Goal: Use online tool/utility: Use online tool/utility

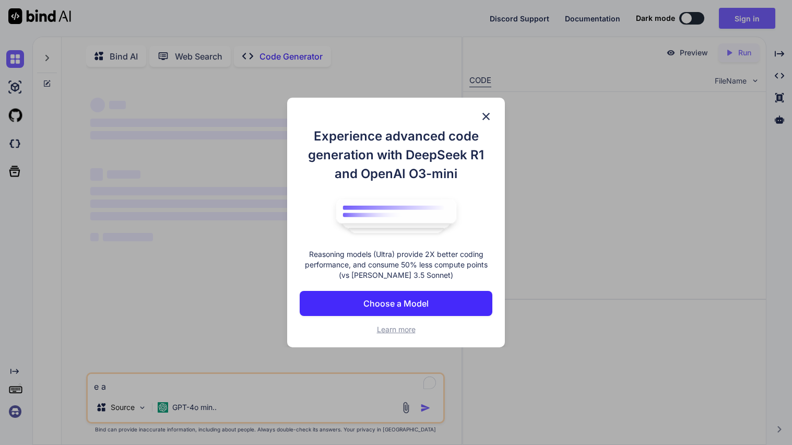
type textarea "e a"
click at [485, 117] on img at bounding box center [486, 116] width 13 height 13
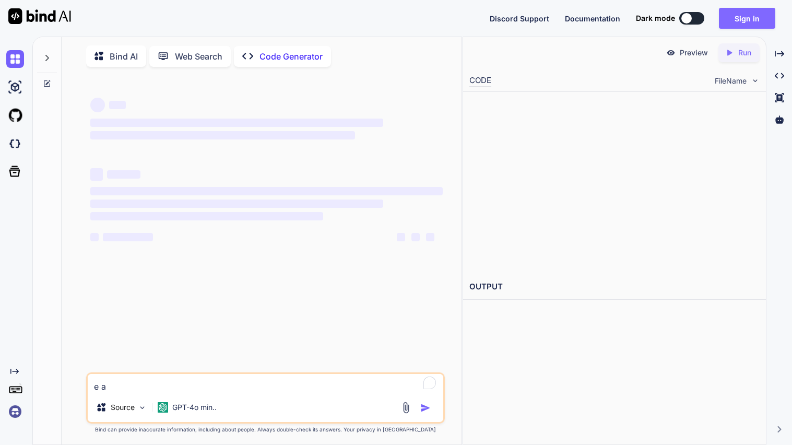
click at [728, 14] on button "Sign in" at bounding box center [747, 18] width 56 height 21
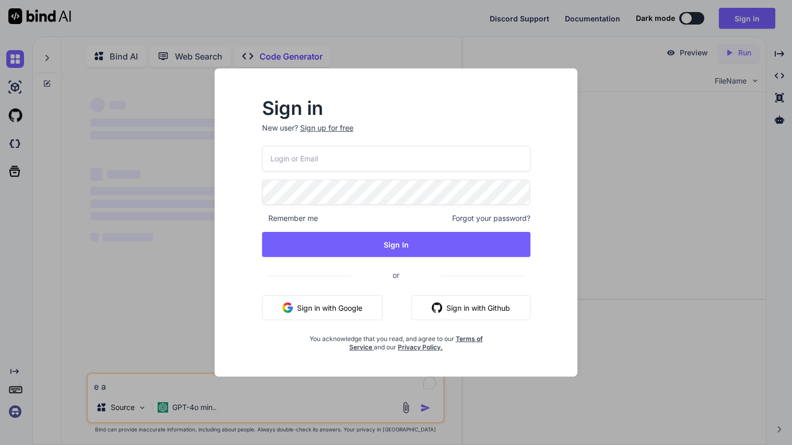
type input "[EMAIL_ADDRESS][DOMAIN_NAME]"
click at [406, 158] on input "[EMAIL_ADDRESS][DOMAIN_NAME]" at bounding box center [396, 159] width 268 height 26
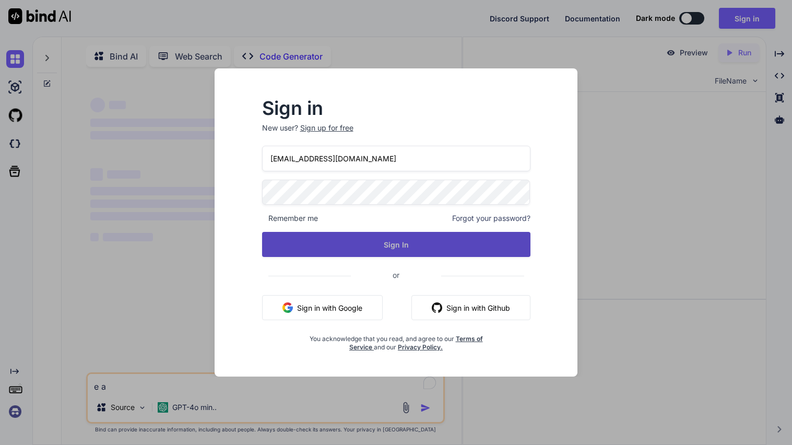
click at [437, 242] on button "Sign In" at bounding box center [396, 244] width 268 height 25
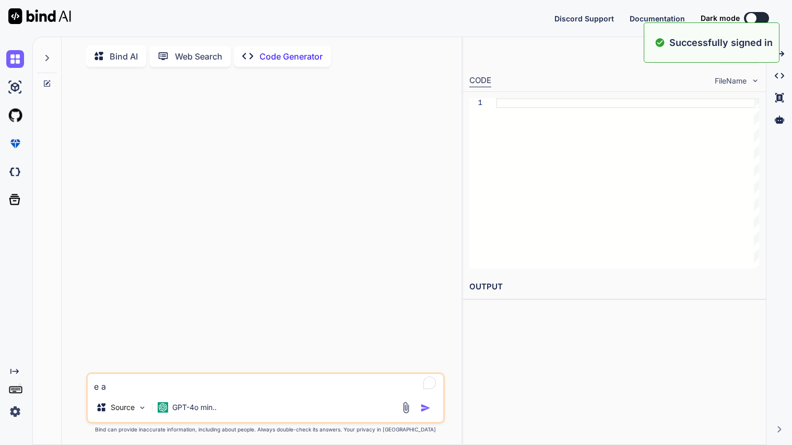
type textarea "x"
click at [116, 392] on textarea "e a" at bounding box center [265, 383] width 355 height 19
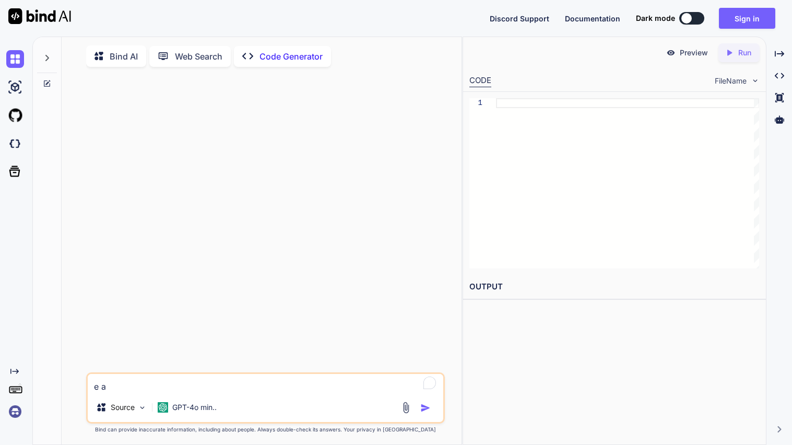
type textarea "x"
type textarea "u"
type textarea "x"
type textarea "us"
type textarea "x"
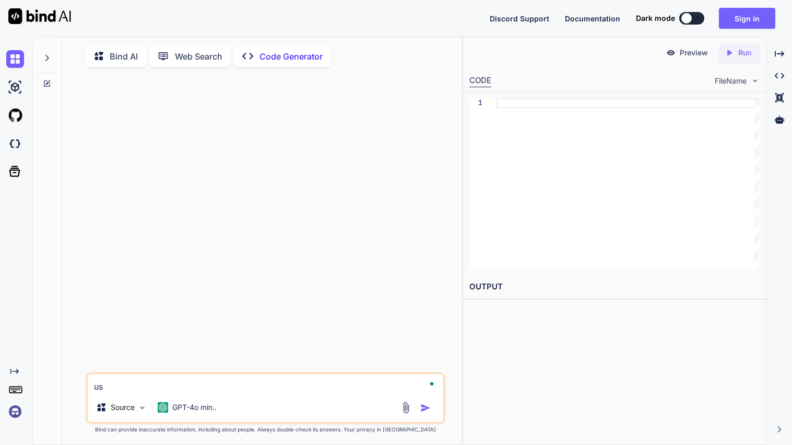
type textarea "usi"
type textarea "x"
type textarea "usin"
type textarea "x"
type textarea "usinf"
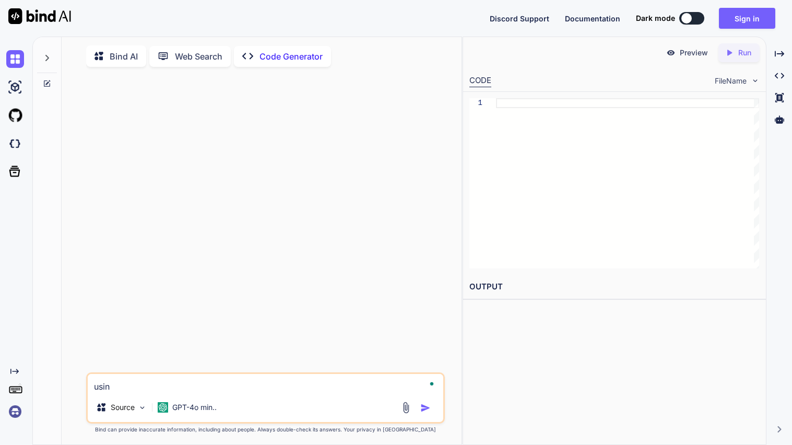
type textarea "x"
type textarea "usinf"
type textarea "x"
type textarea "usinf o"
type textarea "x"
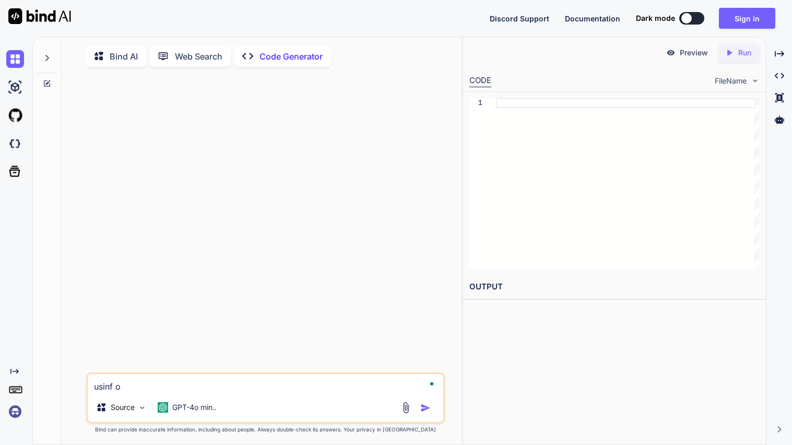
type textarea "usinf on"
type textarea "x"
type textarea "usinf one"
type textarea "x"
type textarea "usinf one"
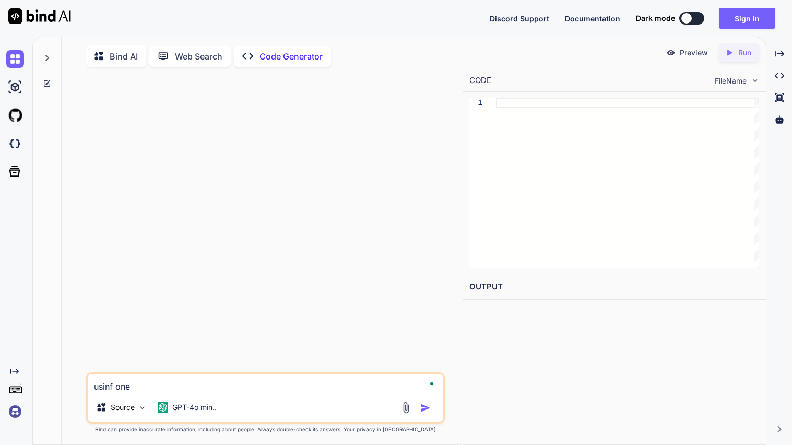
type textarea "x"
type textarea "usinf one F"
type textarea "x"
type textarea "usinf one Fi"
type textarea "x"
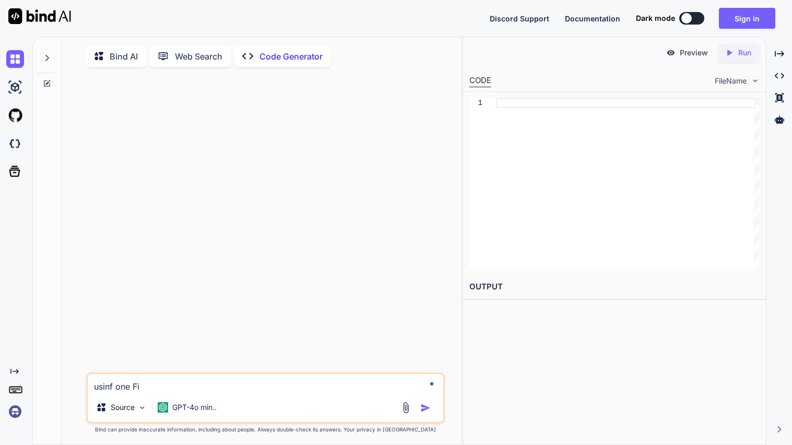
type textarea "usinf one Fil"
type textarea "x"
type textarea "usinf one File"
type textarea "x"
type textarea "usinf one File"
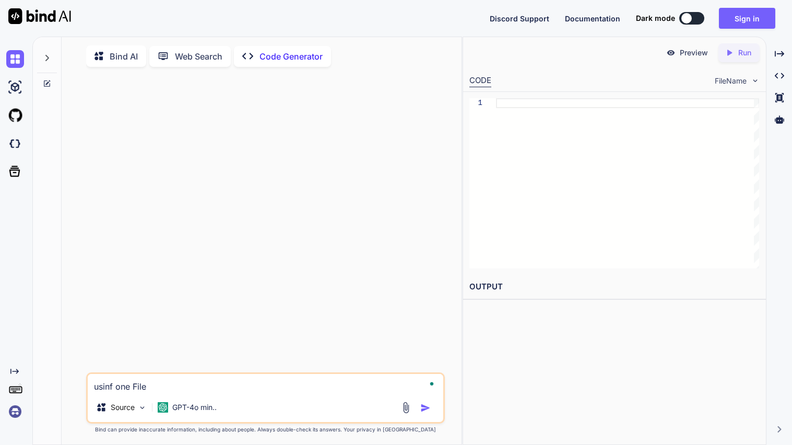
type textarea "x"
type textarea "usinf one File o"
type textarea "x"
type textarea "usinf one File of"
type textarea "x"
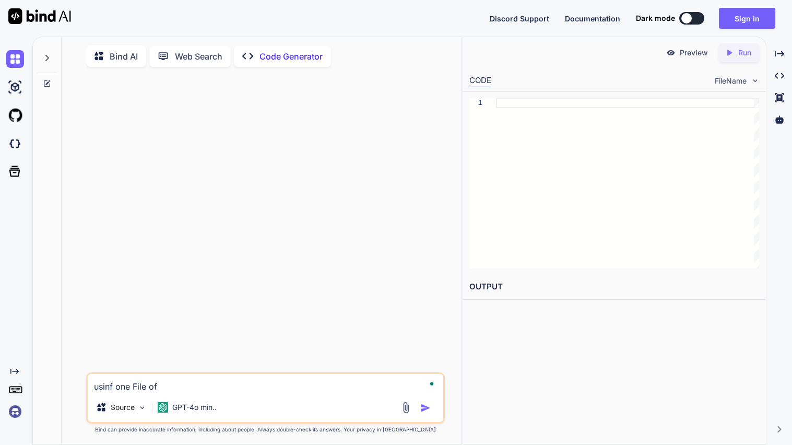
type textarea "usinf one File of"
type textarea "x"
type textarea "usinf one File of c"
type textarea "x"
type textarea "usinf one File of c+"
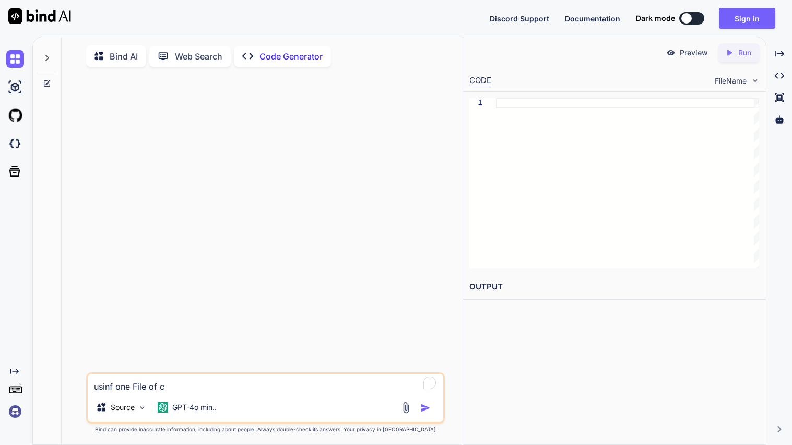
type textarea "x"
type textarea "usinf one File of c++"
type textarea "x"
type textarea "usinf one File of c++"
type textarea "x"
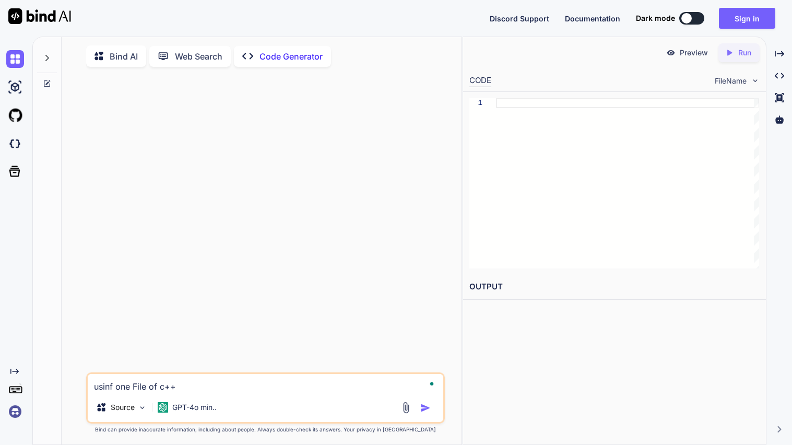
type textarea "usinf one File of c++ m"
type textarea "x"
type textarea "usinf one File of c++ ma"
type textarea "x"
type textarea "usinf one File of c++ mak"
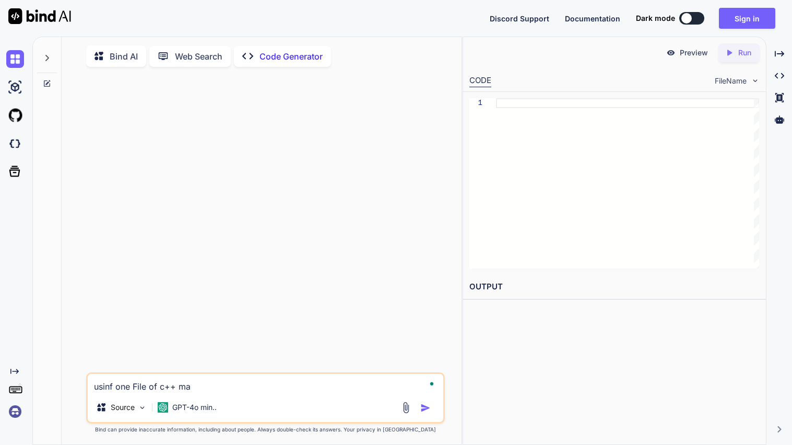
type textarea "x"
type textarea "usinf one File of c++ make"
type textarea "x"
type textarea "usinf one File of c++ make"
type textarea "x"
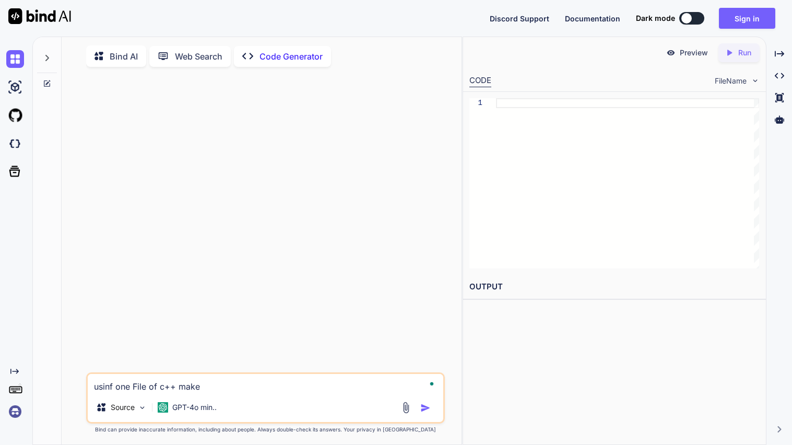
type textarea "usinf one File of c++ make a"
type textarea "x"
type textarea "usinf one File of c++ make a"
type textarea "x"
type textarea "usinf one File of c++ make a w"
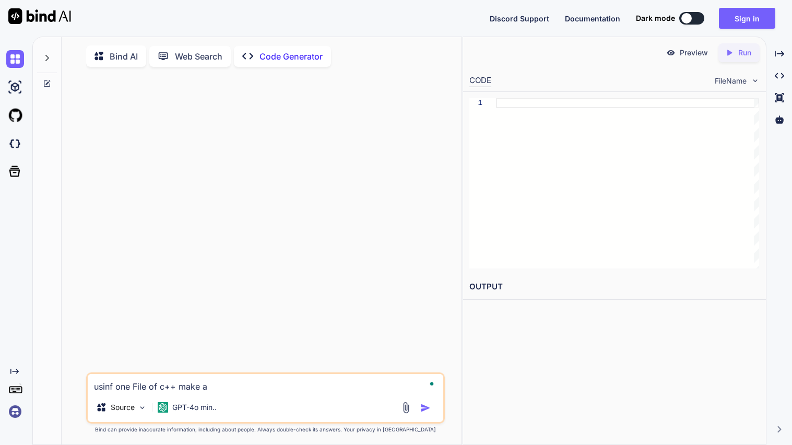
type textarea "x"
type textarea "usinf one File of c++ make a wo"
type textarea "x"
type textarea "usinf one File of c++ make a wor"
type textarea "x"
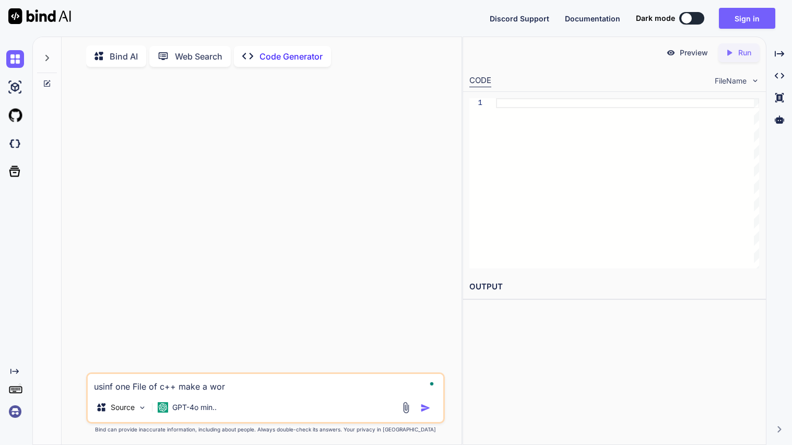
type textarea "usinf one File of c++ make a work"
type textarea "x"
type textarea "usinf one File of c++ make a worki"
type textarea "x"
type textarea "usinf one File of c++ make a workin"
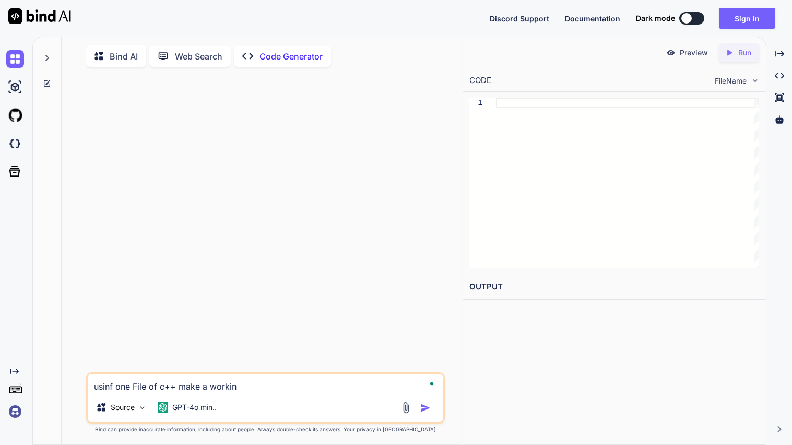
type textarea "x"
type textarea "usinf one File of c++ make a working"
type textarea "x"
type textarea "usinf one File of c++ make a working"
type textarea "x"
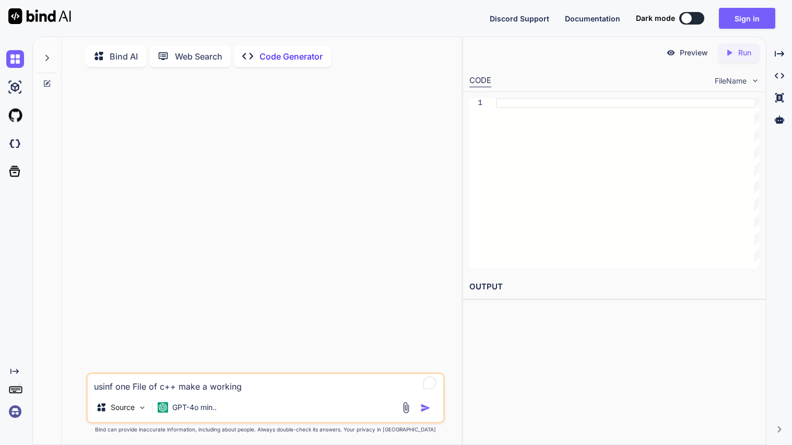
type textarea "usinf one File of c++ make a working 2"
type textarea "x"
type textarea "usinf one File of c++ make a working 2d"
type textarea "x"
type textarea "usinf one File of c++ make a working 2d"
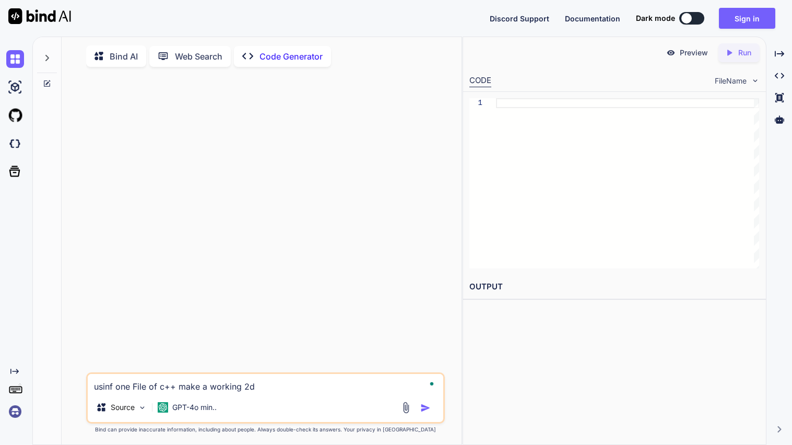
type textarea "x"
type textarea "usinf one File of c++ make a working 2d p"
type textarea "x"
type textarea "usinf one File of c++ make a working 2d pi"
type textarea "x"
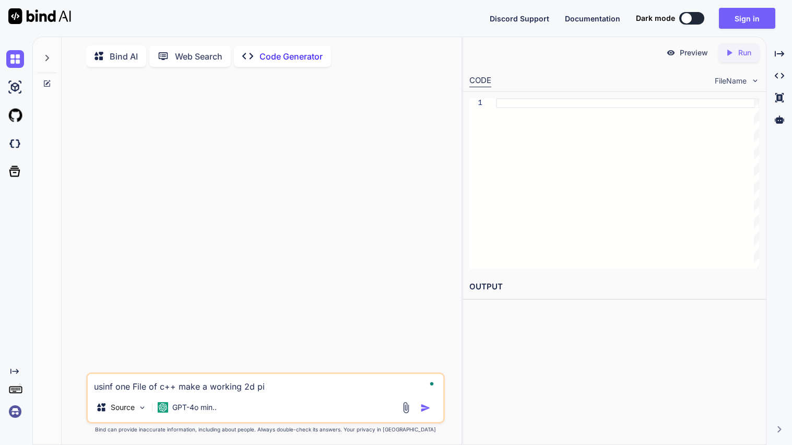
type textarea "usinf one File of c++ make a working 2d pix"
type textarea "x"
type textarea "usinf one File of c++ make a working 2d pixi"
type textarea "x"
type textarea "usinf one File of c++ make a working 2d pixil"
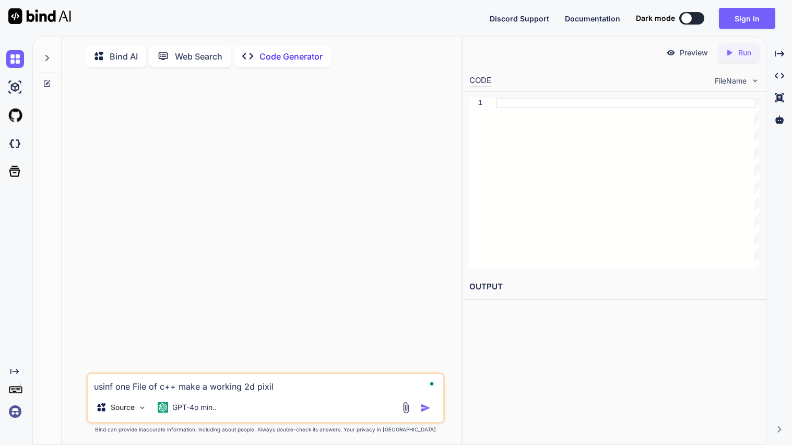
type textarea "x"
type textarea "usinf one File of c++ make a working 2d pixila"
type textarea "x"
type textarea "usinf one File of c++ make a working 2d pixilat"
type textarea "x"
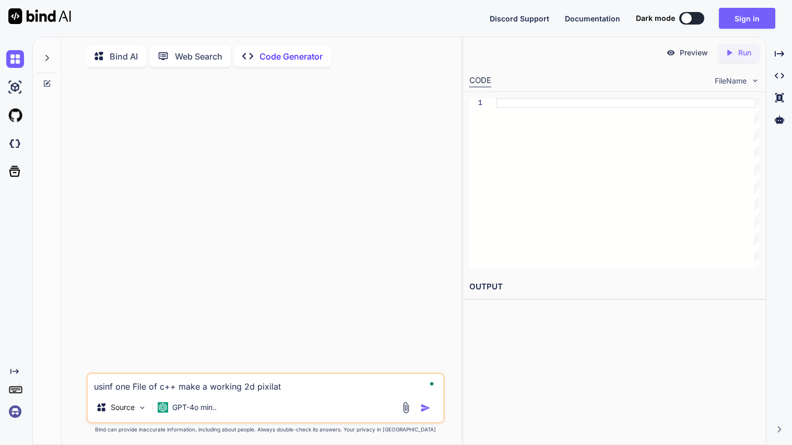
type textarea "usinf one File of c++ make a working 2d pixilate"
type textarea "x"
type textarea "usinf one File of c++ make a working 2d pixilated"
type textarea "x"
type textarea "usinf one File of c++ make a working 2d pixilated"
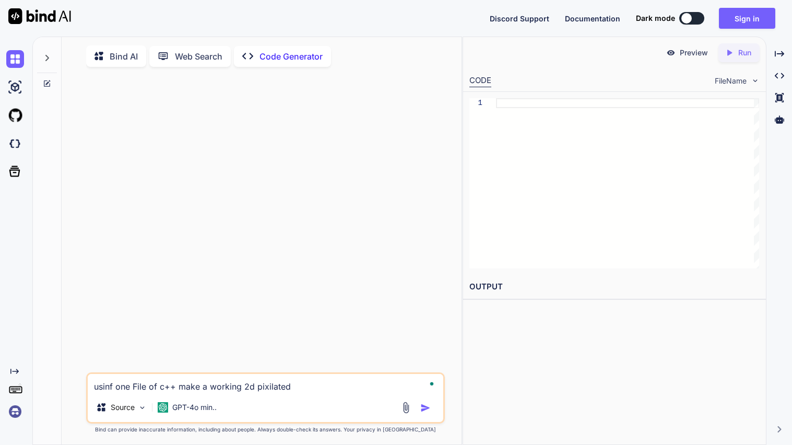
type textarea "x"
type textarea "usinf one File of c++ make a working 2d pixilated g"
type textarea "x"
type textarea "usinf one File of c++ make a working 2d pixilated ga"
type textarea "x"
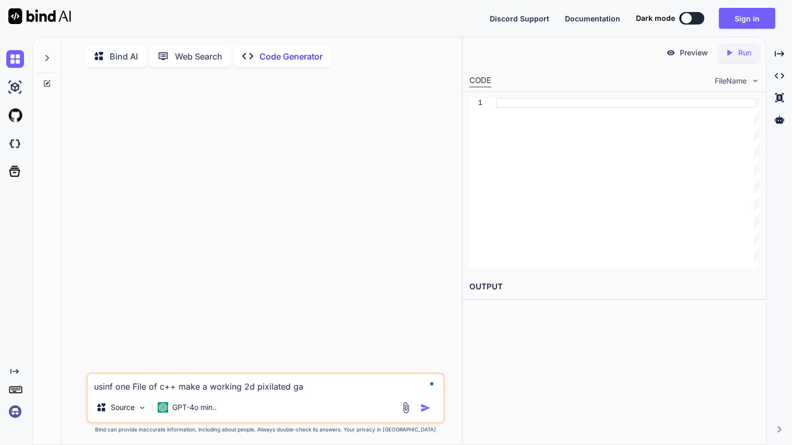
type textarea "usinf one File of c++ make a working 2d pixilated gam"
type textarea "x"
type textarea "usinf one File of c++ make a working 2d pixilated game"
type textarea "x"
type textarea "usinf one File of c++ make a working 2d pixilated game"
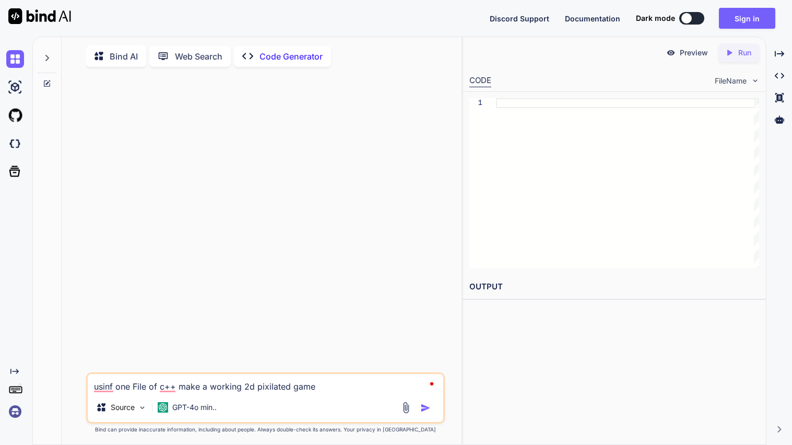
type textarea "x"
type textarea "usinf one File of c++ make a working 2d pixilated game c"
type textarea "x"
type textarea "usinf one File of c++ make a working 2d pixilated game cr"
type textarea "x"
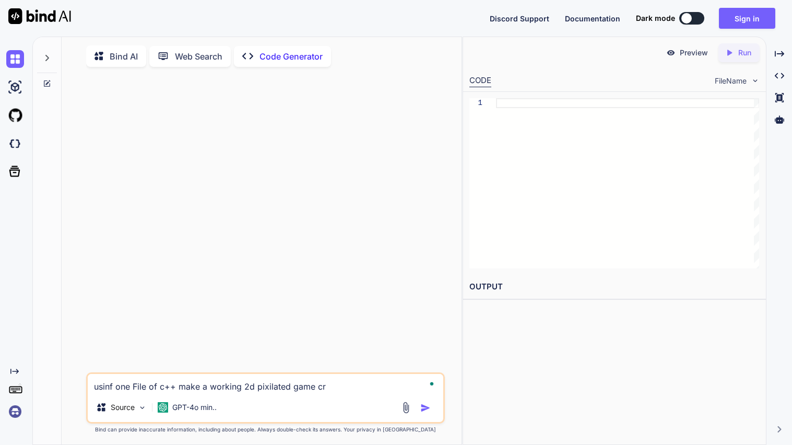
type textarea "usinf one File of c++ make a working 2d pixilated game cra"
type textarea "x"
type textarea "usinf one File of c++ make a working 2d pixilated game cr"
type textarea "x"
type textarea "usinf one File of c++ make a working 2d pixilated game cre"
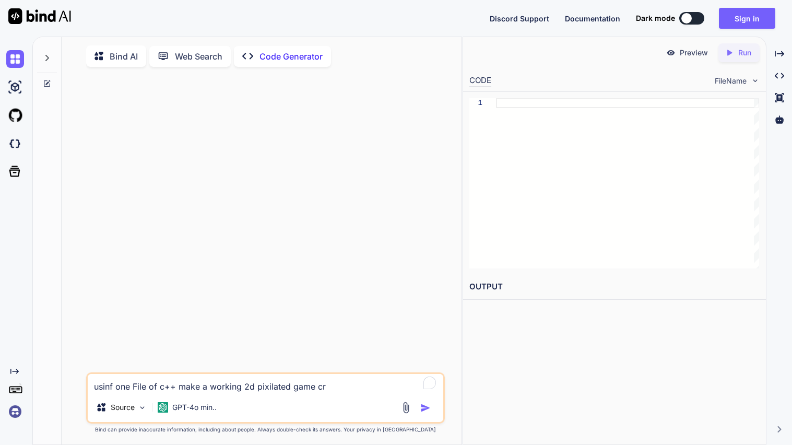
type textarea "x"
type textarea "usinf one File of c++ make a working 2d pixilated game crea"
type textarea "x"
type textarea "usinf one File of c++ make a working 2d pixilated game creat"
type textarea "x"
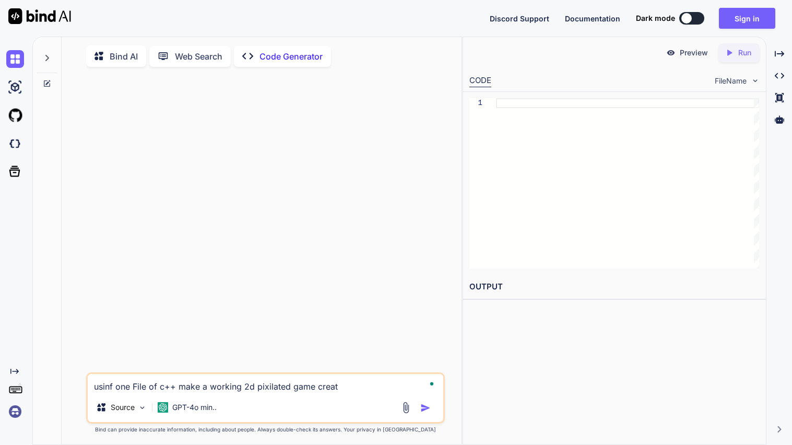
type textarea "usinf one File of c++ make a working 2d pixilated game create"
type textarea "x"
type textarea "usinf one File of c++ make a working 2d pixilated game create"
type textarea "x"
type textarea "usinf one File of c++ make a working 2d pixilated game create t"
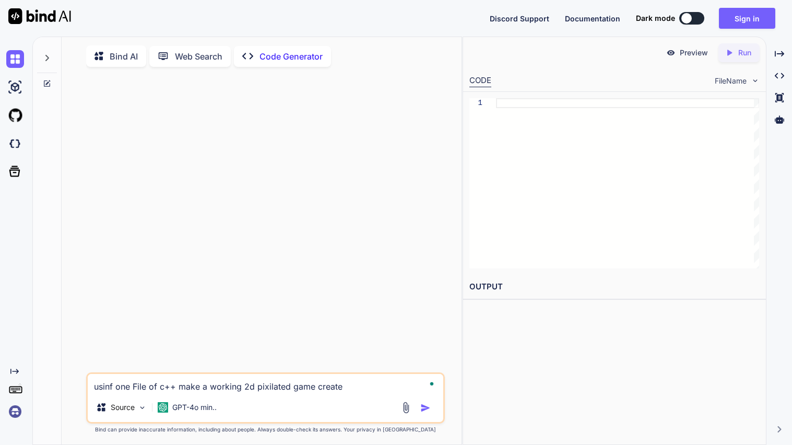
type textarea "x"
type textarea "usinf one File of c++ make a working 2d pixilated game create th"
type textarea "x"
type textarea "usinf one File of c++ make a working 2d pixilated game create the"
type textarea "x"
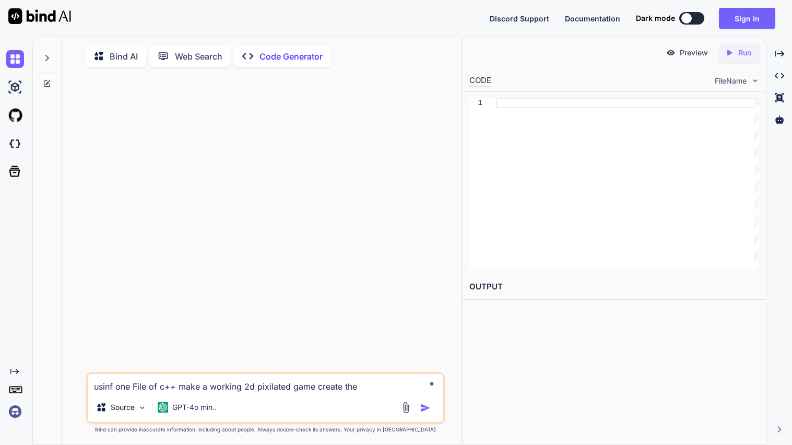
type textarea "usinf one File of c++ make a working 2d pixilated game create the"
type textarea "x"
type textarea "usinf one File of c++ make a working 2d pixilated game create the i"
type textarea "x"
type textarea "usinf one File of c++ make a working 2d pixilated game create the id"
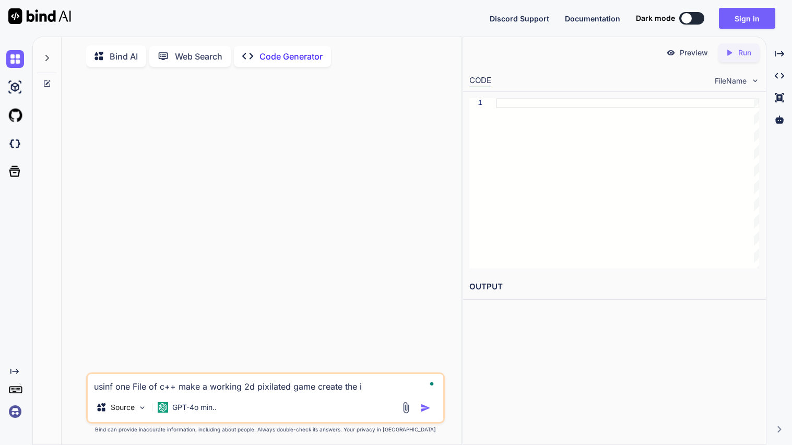
type textarea "x"
type textarea "usinf one File of c++ make a working 2d pixilated game create the ide"
type textarea "x"
type textarea "usinf one File of c++ make a working 2d pixilated game create the idea"
type textarea "x"
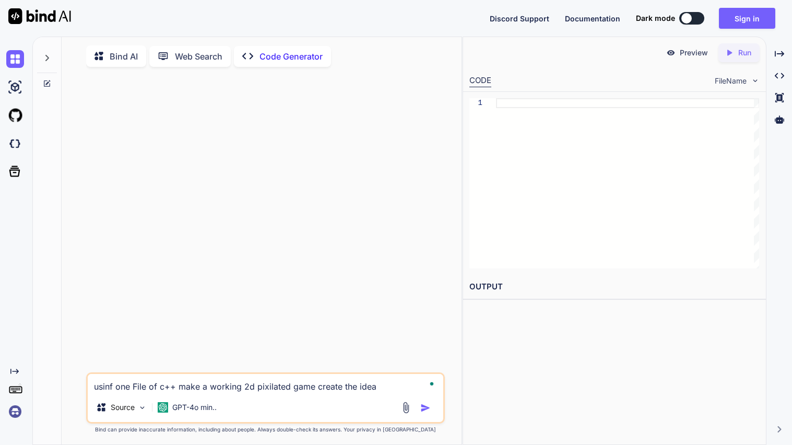
type textarea "usinf one File of c++ make a working 2d pixilated game create the idea"
type textarea "x"
type textarea "usinf one File of c++ make a working 2d pixilated game create the idea"
type textarea "x"
type textarea "usinf one File of c++ make a working 2d pixilated game create the ide"
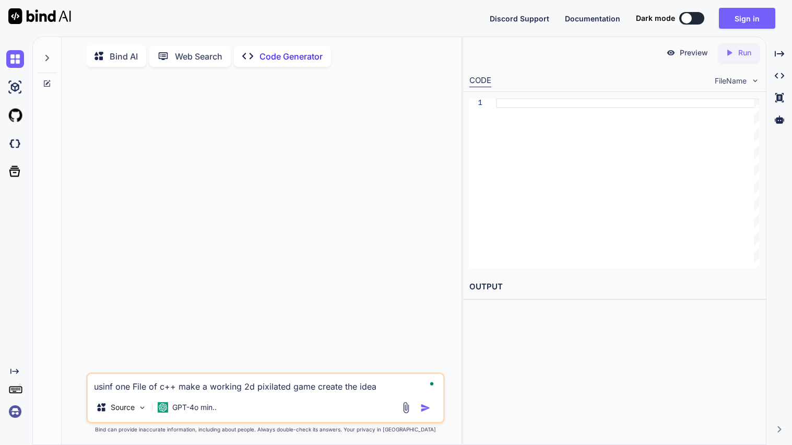
type textarea "x"
type textarea "usinf one File of c++ make a working 2d pixilated game create the id"
type textarea "x"
type textarea "usinf one File of c++ make a working 2d pixilated game create the i"
type textarea "x"
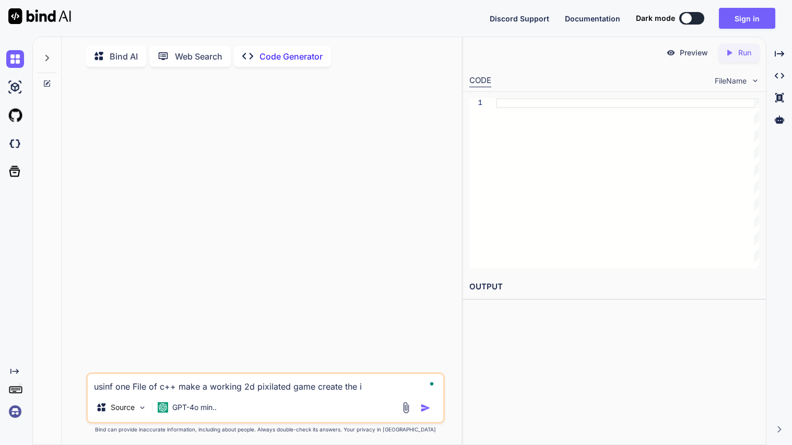
type textarea "usinf one File of c++ make a working 2d pixilated game create the"
type textarea "x"
type textarea "usinf one File of c++ make a working 2d pixilated game create the"
type textarea "x"
type textarea "usinf one File of c++ make a working 2d pixilated game create th"
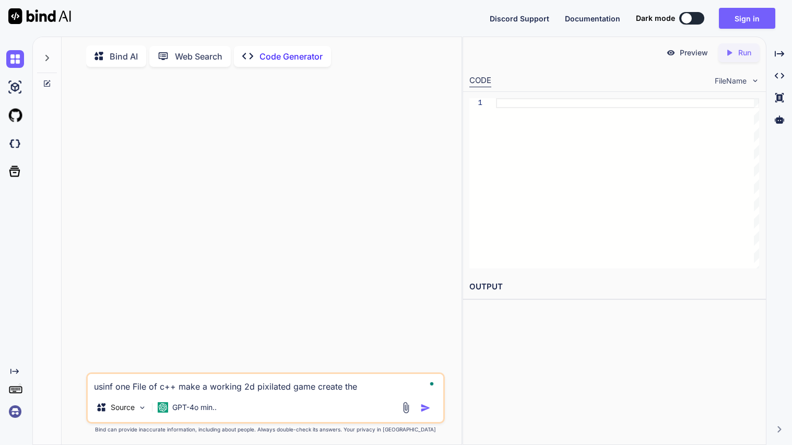
type textarea "x"
type textarea "usinf one File of c++ make a working 2d pixilated game create the"
type textarea "x"
type textarea "usinf one File of c++ make a working 2d pixilated game create the"
type textarea "x"
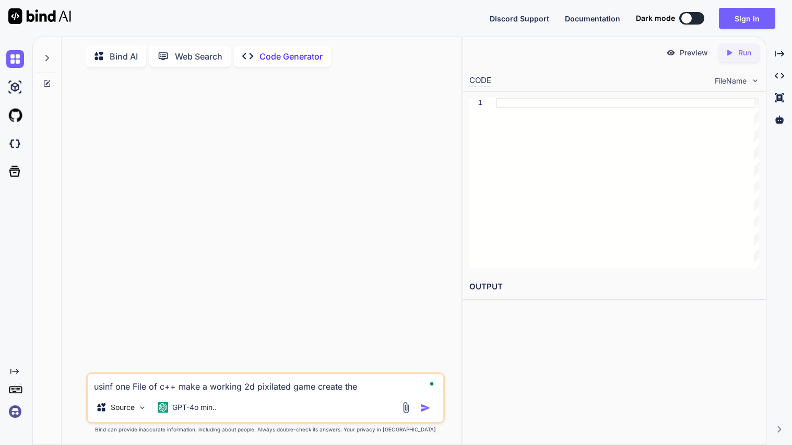
type textarea "usinf one File of c++ make a working 2d pixilated game create the g"
type textarea "x"
type textarea "usinf one File of c++ make a working 2d pixilated game create the ga"
type textarea "x"
type textarea "usinf one File of c++ make a working 2d pixilated game create the gam"
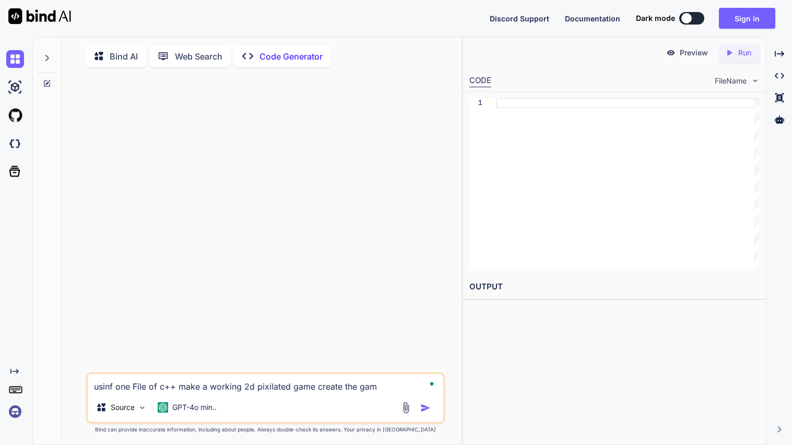
type textarea "x"
type textarea "usinf one File of c++ make a working 2d pixilated game create the game"
type textarea "x"
type textarea "usinf one File of c++ make a working 2d pixilated game create the game"
type textarea "x"
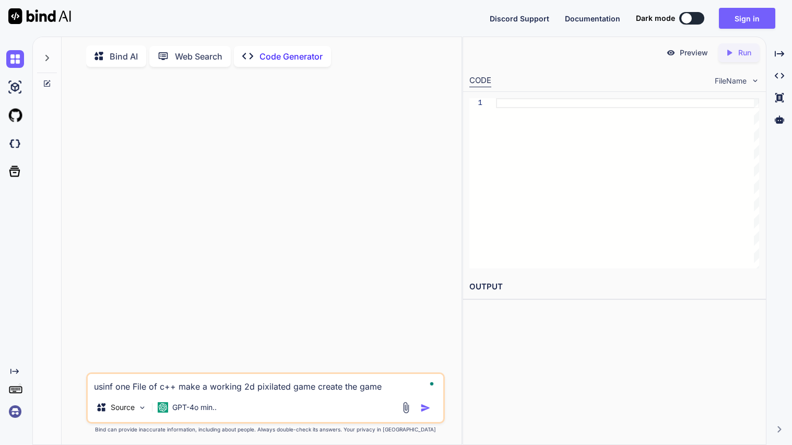
type textarea "usinf one File of c++ make a working 2d pixilated game create the game l"
type textarea "x"
type textarea "usinf one File of c++ make a working 2d pixilated game create the game li"
type textarea "x"
type textarea "usinf one File of c++ make a working 2d pixilated game create the game lik"
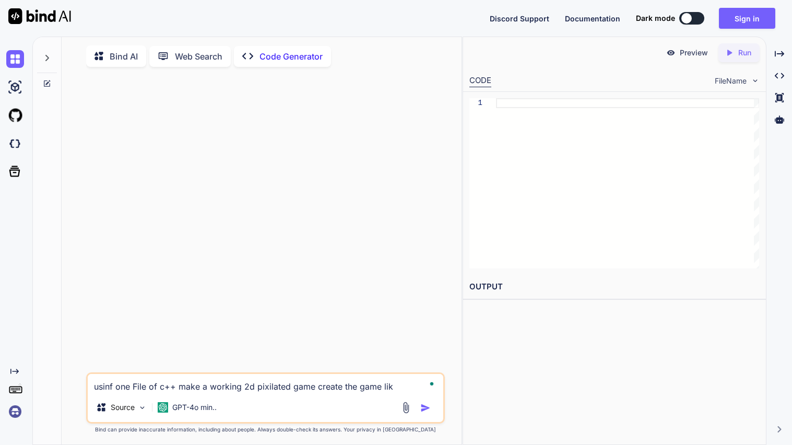
type textarea "x"
type textarea "usinf one File of c++ make a working 2d pixilated game create the game like"
type textarea "x"
type textarea "usinf one File of c++ make a working 2d pixilated game create the game like"
type textarea "x"
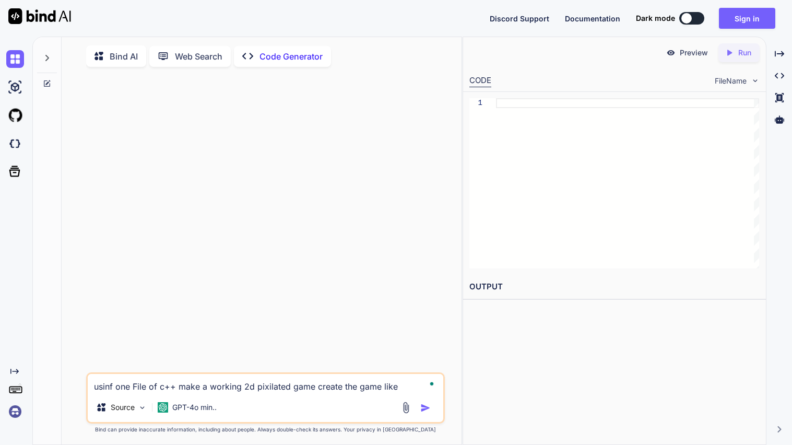
type textarea "usinf one File of c++ make a working 2d pixilated game create the game like a"
type textarea "x"
type textarea "usinf one File of c++ make a working 2d pixilated game create the game like a"
type textarea "x"
type textarea "usinf one File of c++ make a working 2d pixilated game create the game like a p"
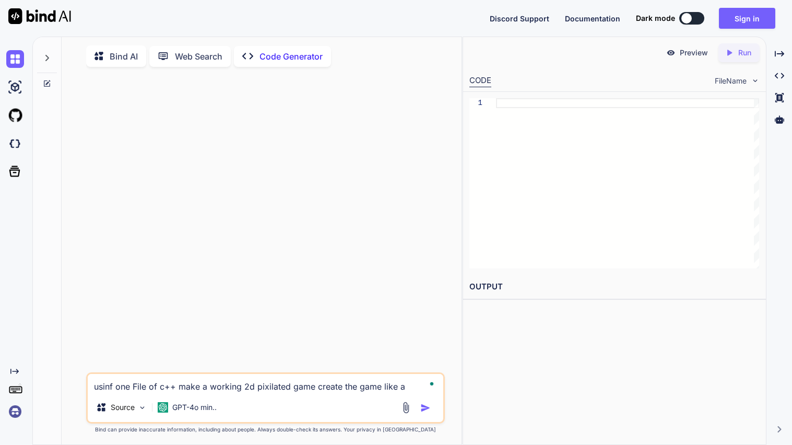
type textarea "x"
type textarea "usinf one File of c++ make a working 2d pixilated game create the game like a pl"
type textarea "x"
type textarea "usinf one File of c++ make a working 2d pixilated game create the game like a p…"
type textarea "x"
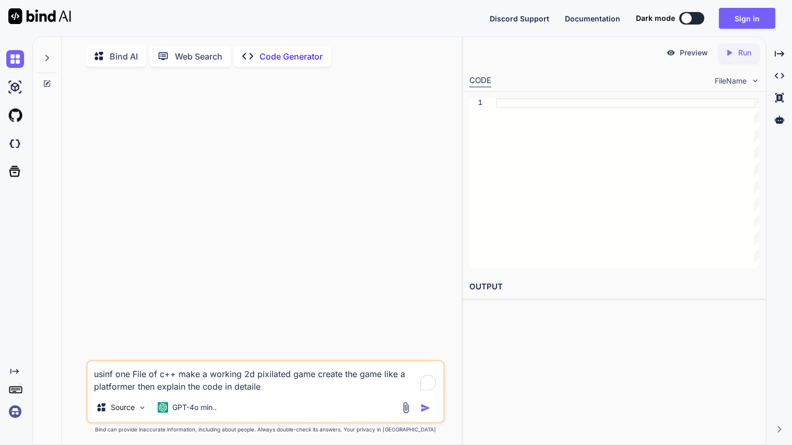
click at [299, 397] on div "usinf one File of c++ make a working 2d pixilated game create the game like a p…" at bounding box center [265, 392] width 359 height 64
click at [307, 390] on textarea "usinf one File of c++ make a working 2d pixilated game create the game like a p…" at bounding box center [265, 376] width 355 height 31
click at [422, 409] on img "button" at bounding box center [425, 407] width 10 height 10
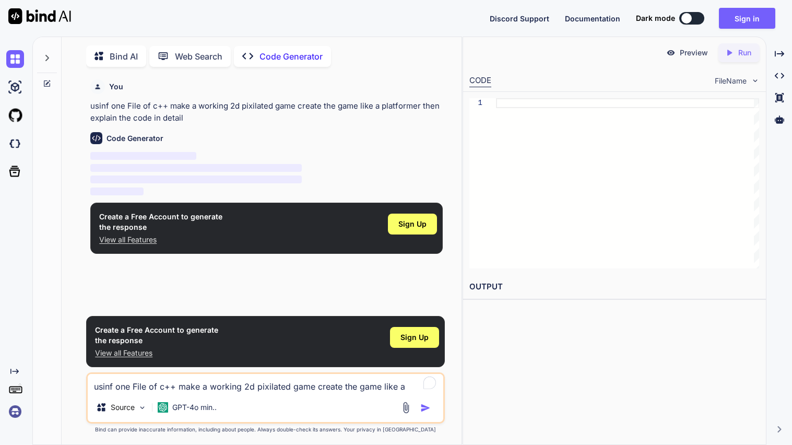
scroll to position [4, 0]
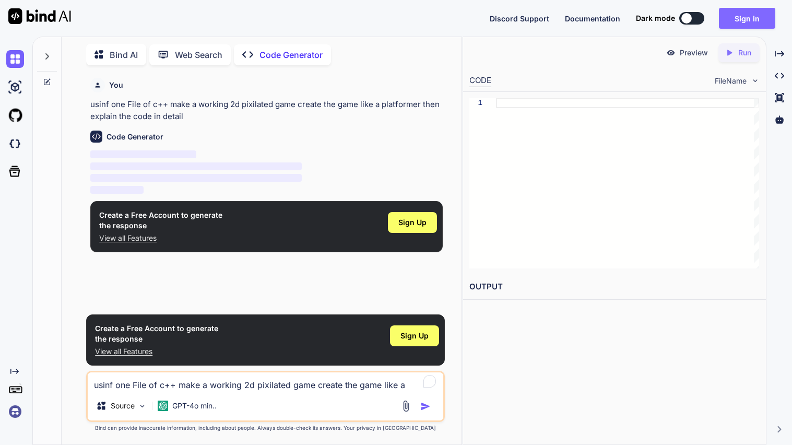
click at [759, 17] on button "Sign in" at bounding box center [747, 18] width 56 height 21
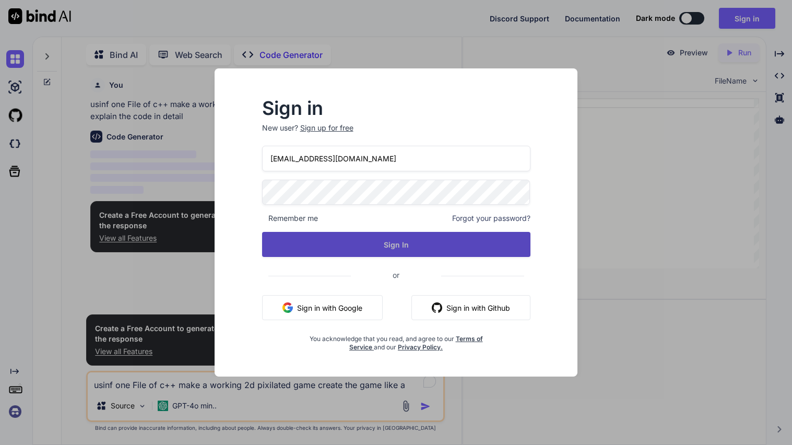
click at [441, 235] on button "Sign In" at bounding box center [396, 244] width 268 height 25
click at [412, 255] on button "Sign In" at bounding box center [396, 244] width 268 height 25
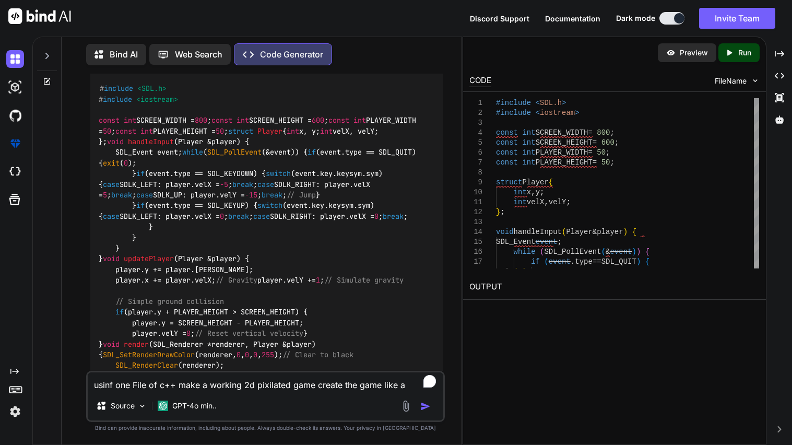
scroll to position [0, 0]
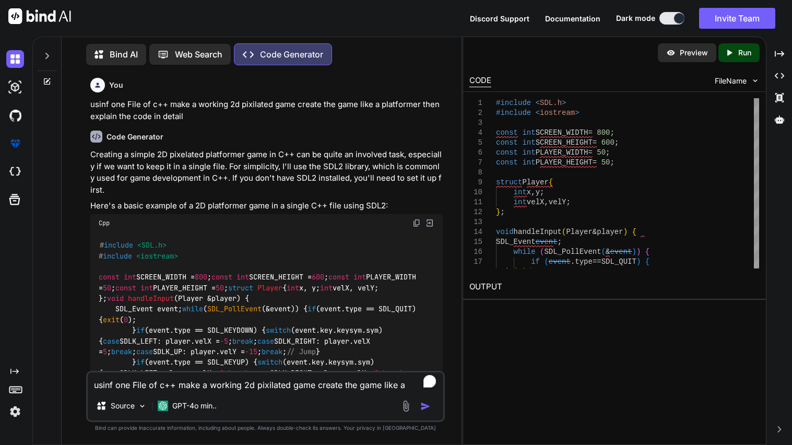
click at [421, 225] on div "Cpp" at bounding box center [266, 223] width 352 height 18
click at [419, 224] on img at bounding box center [416, 223] width 8 height 8
